Goal: Task Accomplishment & Management: Use online tool/utility

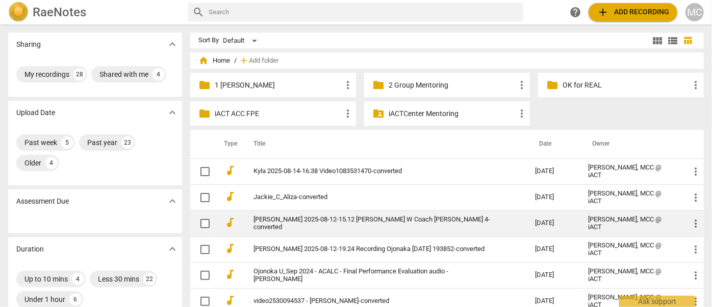
click at [301, 221] on link "[PERSON_NAME] 2025-08-12-15.12 [PERSON_NAME] W Coach [PERSON_NAME] 4-converted" at bounding box center [375, 223] width 245 height 15
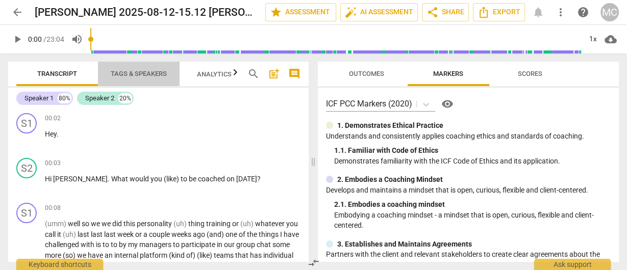
drag, startPoint x: 121, startPoint y: 77, endPoint x: 120, endPoint y: 87, distance: 9.7
click at [121, 77] on span "Tags & Speakers" at bounding box center [139, 74] width 56 height 8
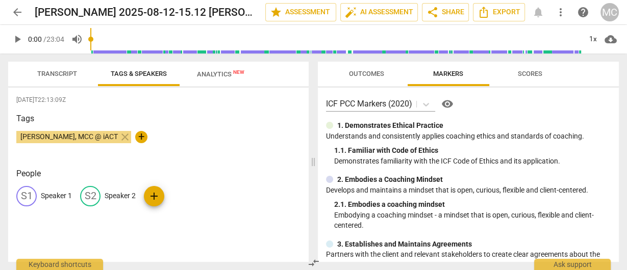
click at [62, 194] on p "Speaker 1" at bounding box center [56, 196] width 31 height 11
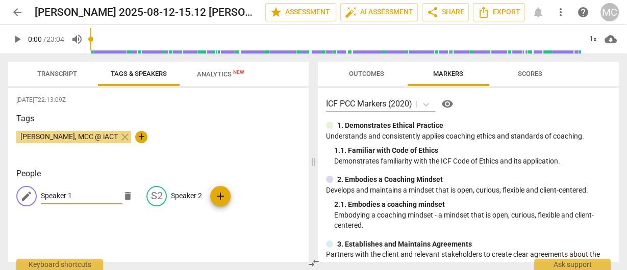
click at [56, 74] on span "Transcript" at bounding box center [57, 74] width 40 height 8
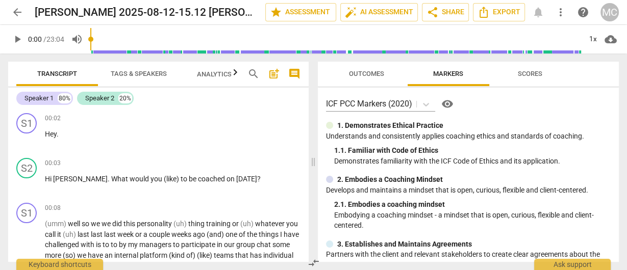
click at [131, 74] on span "Tags & Speakers" at bounding box center [139, 74] width 56 height 8
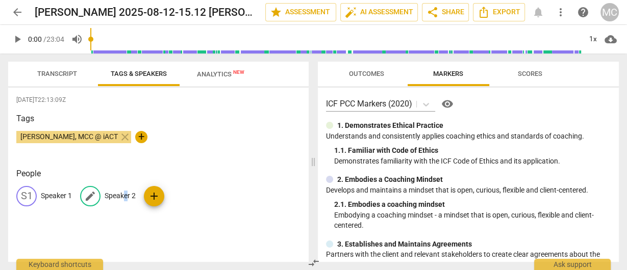
click at [126, 189] on div "edit Speaker 2" at bounding box center [108, 196] width 56 height 20
type input "Coach"
click at [59, 197] on p "Speaker 1" at bounding box center [56, 196] width 31 height 11
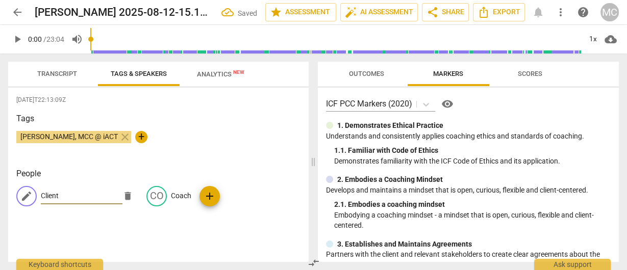
type input "Client"
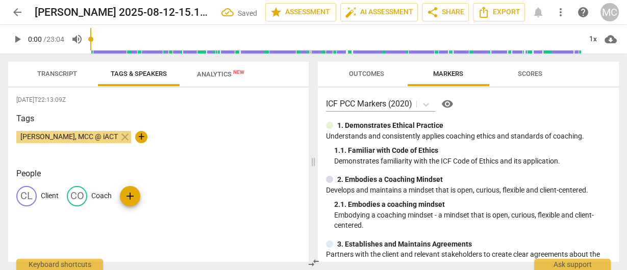
click at [49, 71] on span "Transcript" at bounding box center [57, 74] width 40 height 8
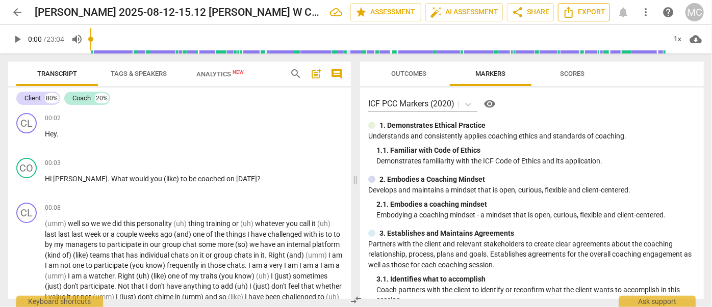
click at [587, 16] on span "Export" at bounding box center [583, 12] width 43 height 12
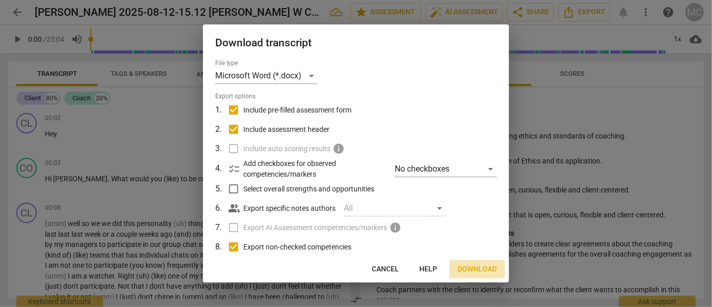
click at [490, 267] on span "Download" at bounding box center [476, 270] width 39 height 10
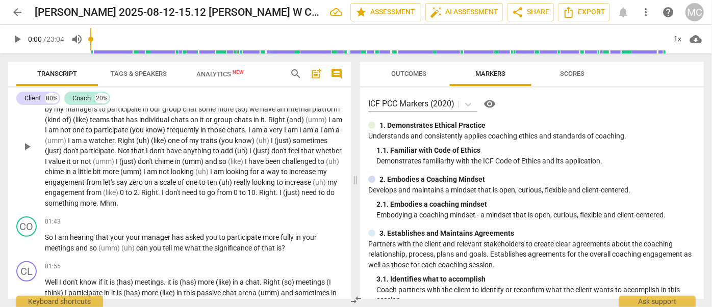
scroll to position [231, 0]
